Goal: Find specific page/section: Find specific page/section

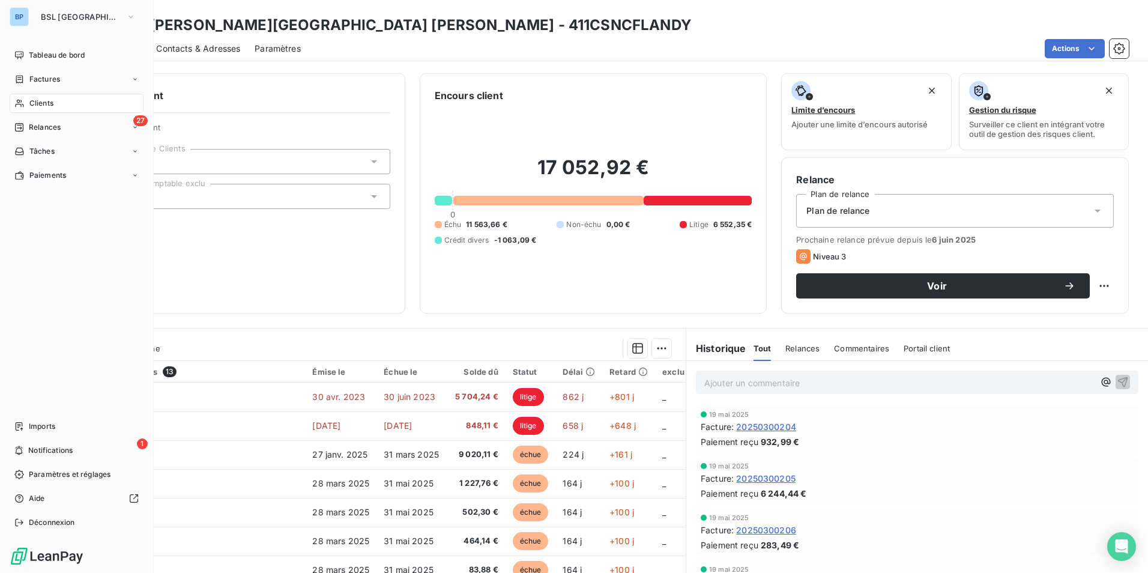
scroll to position [171, 0]
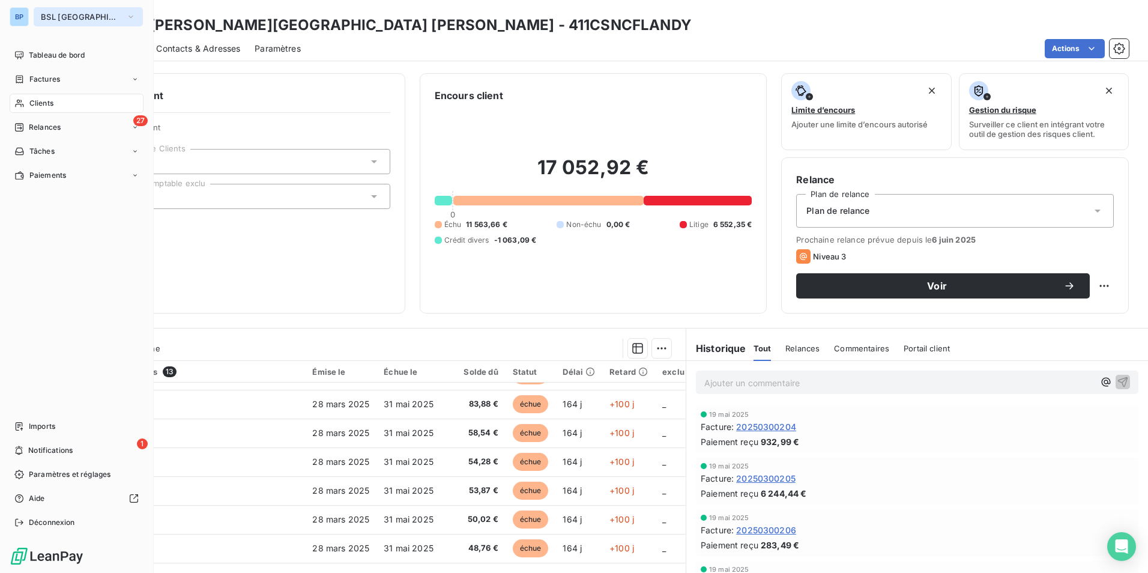
click at [126, 13] on icon "button" at bounding box center [131, 17] width 10 height 12
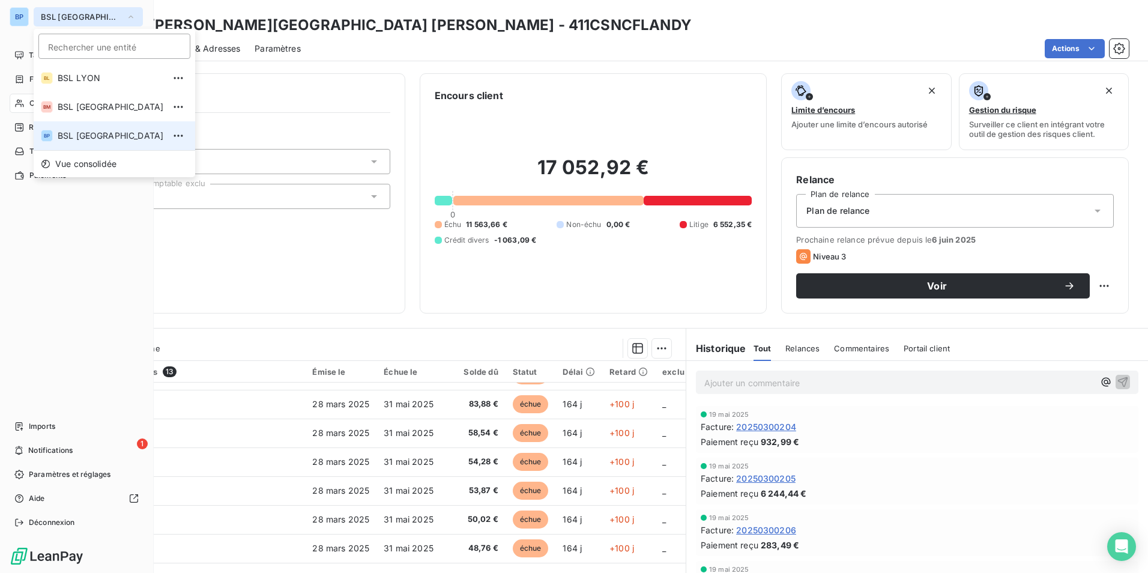
click at [97, 138] on span "BSL [GEOGRAPHIC_DATA]" at bounding box center [111, 136] width 106 height 12
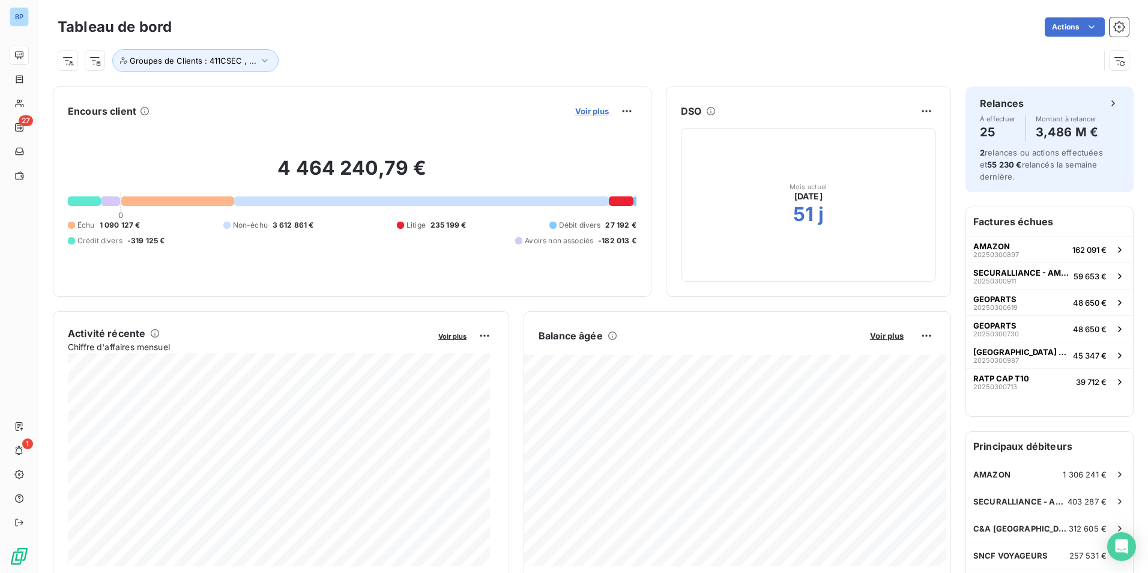
click at [582, 111] on span "Voir plus" at bounding box center [592, 111] width 34 height 10
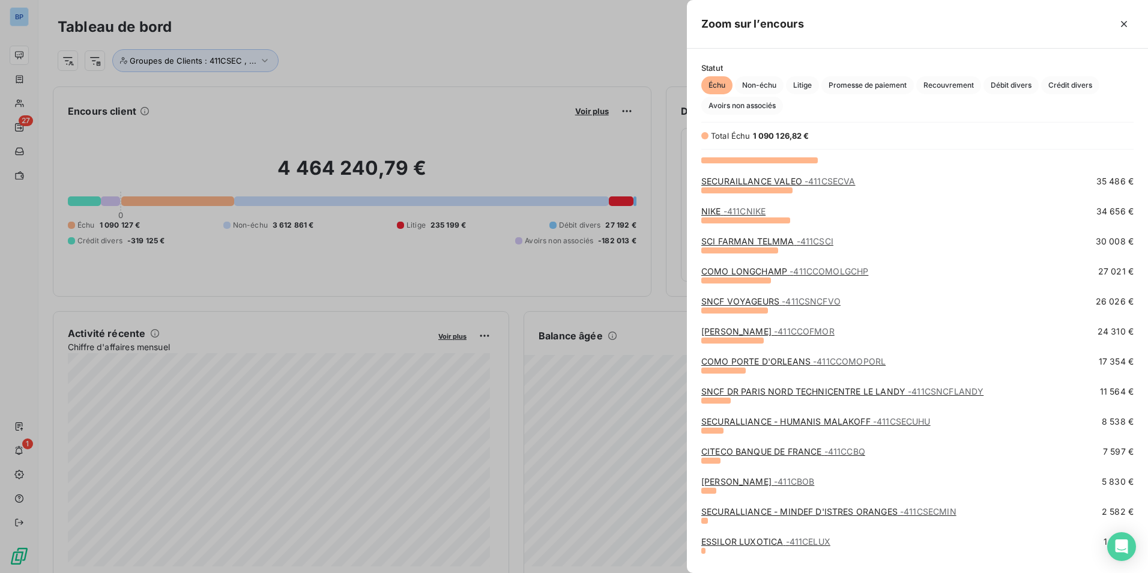
scroll to position [300, 0]
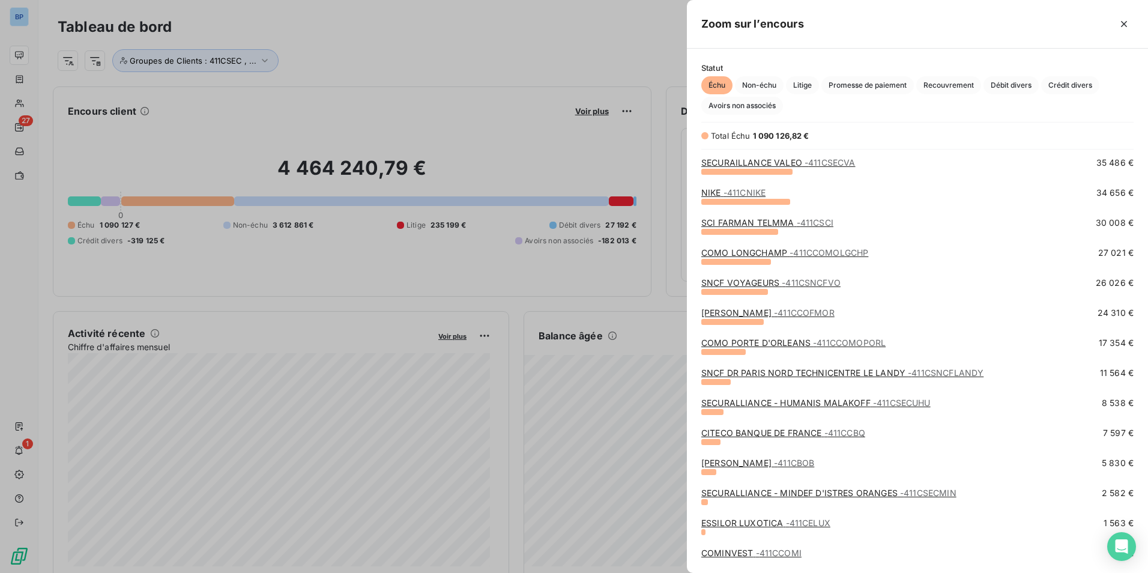
click at [85, 142] on div at bounding box center [574, 286] width 1148 height 573
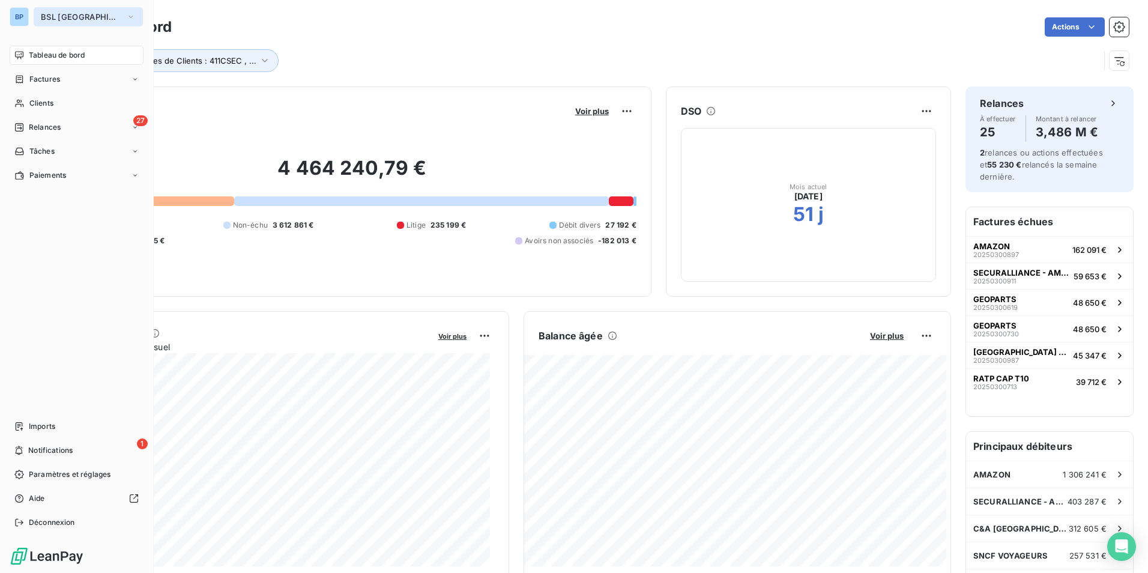
click at [85, 17] on button "BSL [GEOGRAPHIC_DATA]" at bounding box center [88, 16] width 109 height 19
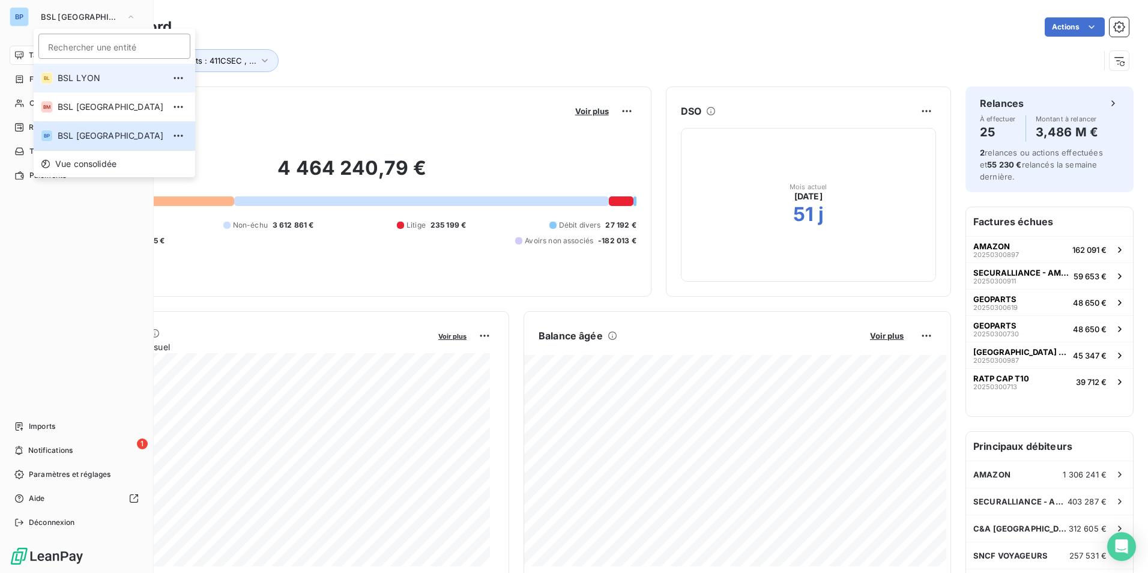
click at [86, 82] on span "BSL LYON" at bounding box center [111, 78] width 106 height 12
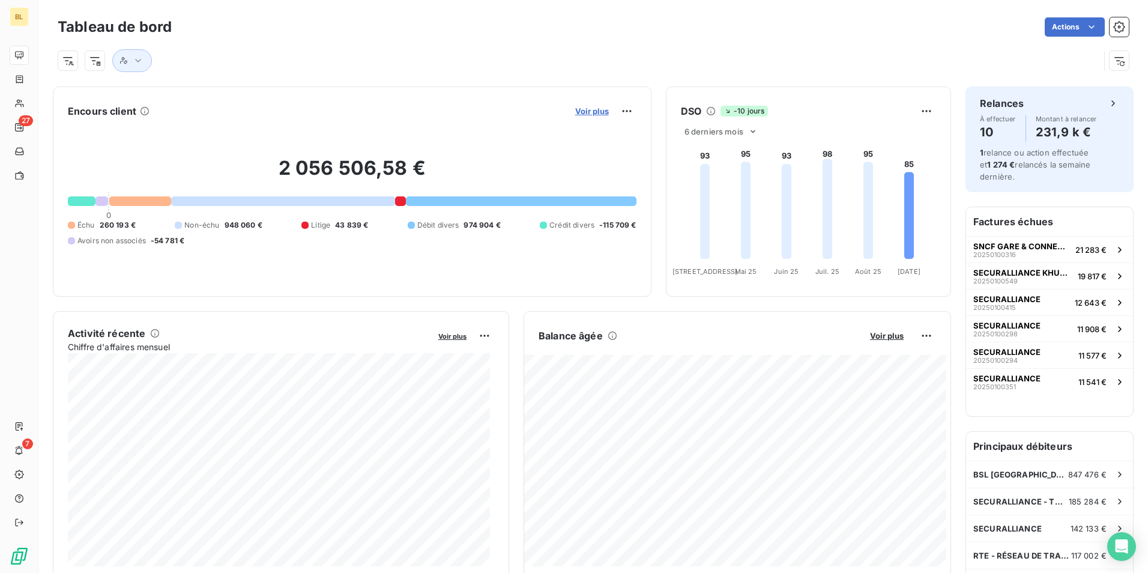
click at [581, 113] on span "Voir plus" at bounding box center [592, 111] width 34 height 10
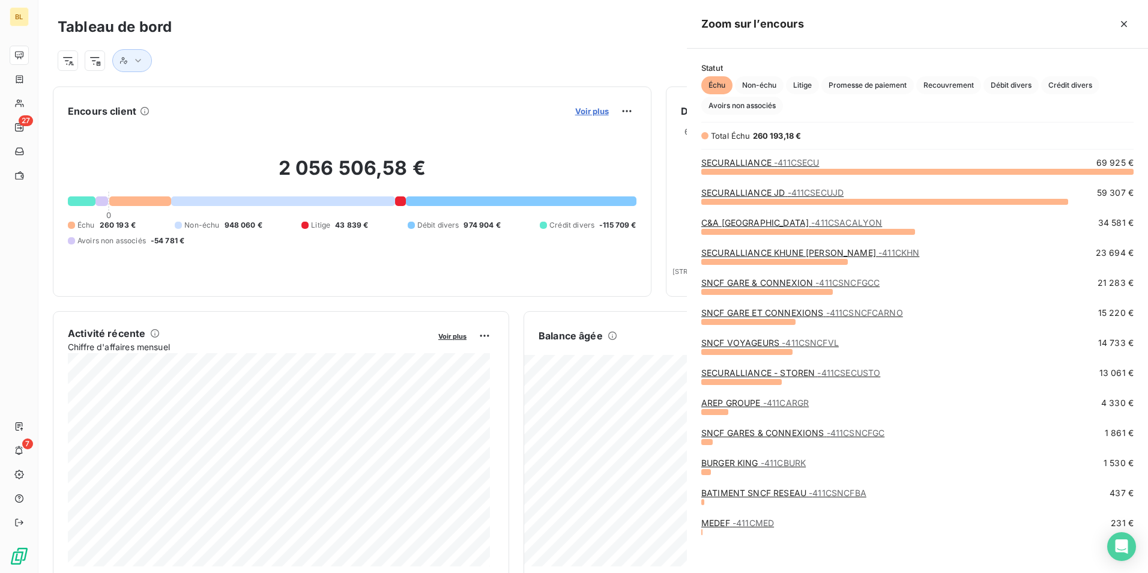
scroll to position [393, 452]
